Goal: Navigation & Orientation: Find specific page/section

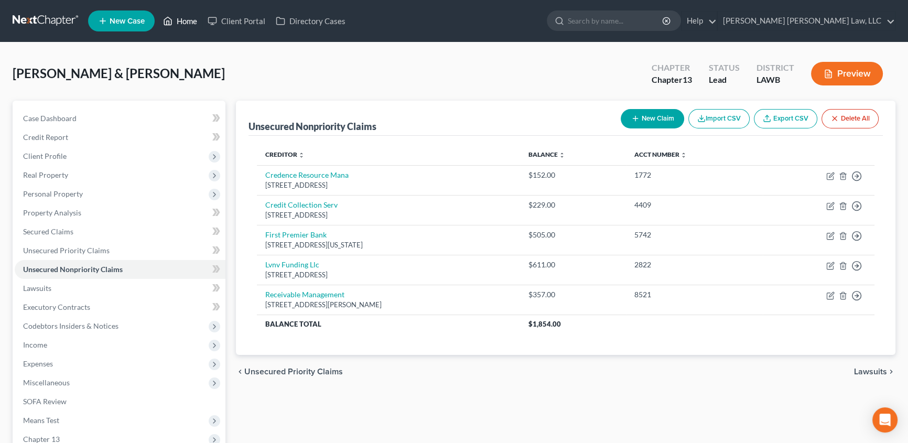
click at [189, 20] on link "Home" at bounding box center [180, 21] width 45 height 19
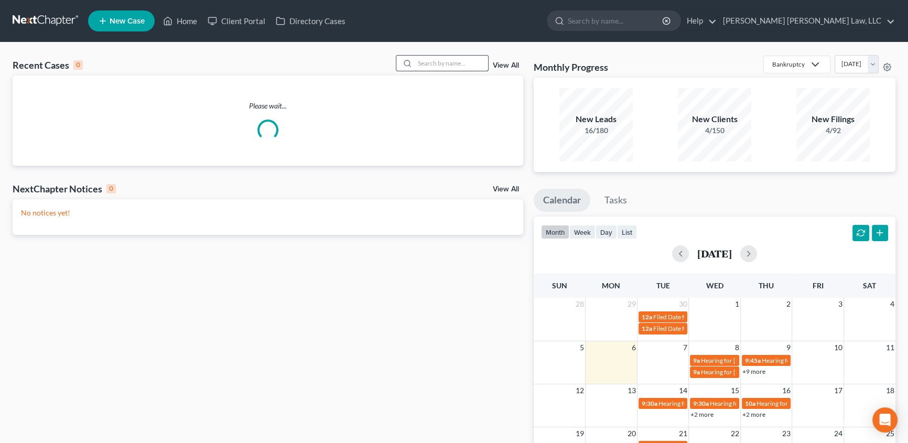
click at [433, 63] on input "search" at bounding box center [451, 63] width 73 height 15
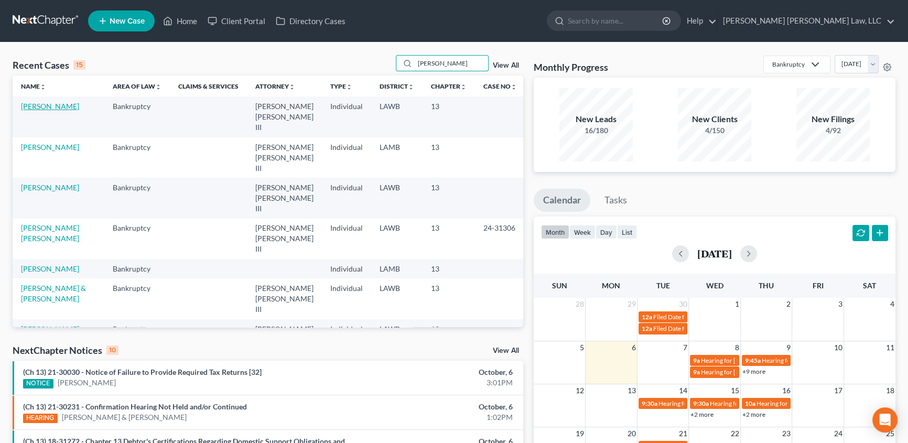
type input "[PERSON_NAME]"
click at [60, 106] on link "[PERSON_NAME]" at bounding box center [50, 106] width 58 height 9
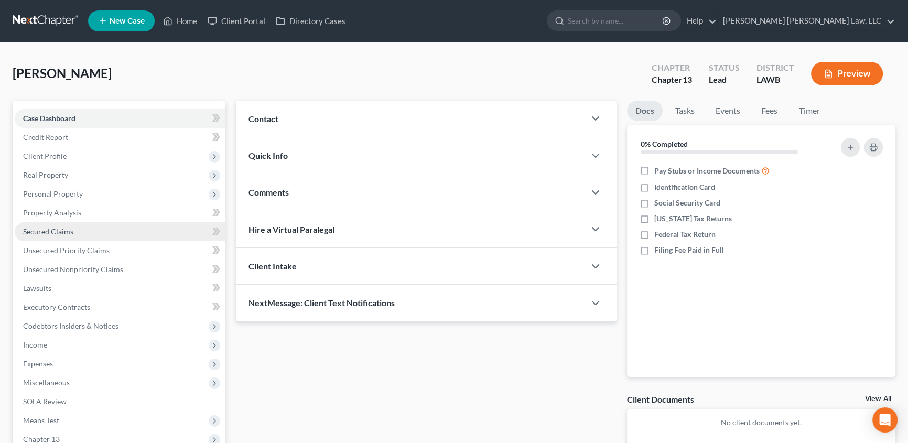
drag, startPoint x: 70, startPoint y: 231, endPoint x: 106, endPoint y: 231, distance: 36.2
click at [70, 231] on span "Secured Claims" at bounding box center [48, 231] width 50 height 9
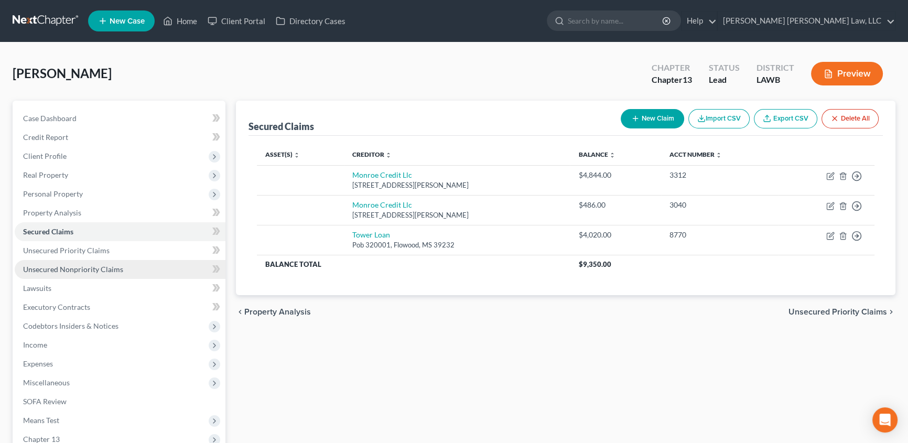
click at [37, 267] on span "Unsecured Nonpriority Claims" at bounding box center [73, 269] width 100 height 9
